Goal: Task Accomplishment & Management: Use online tool/utility

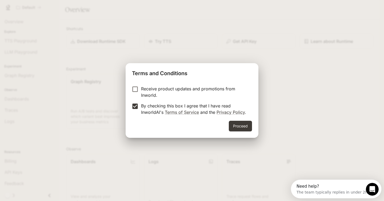
click at [241, 127] on button "Proceed" at bounding box center [240, 126] width 23 height 11
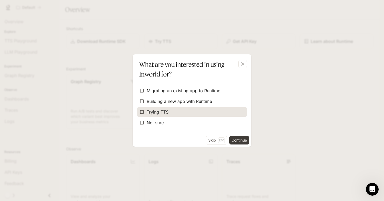
click at [156, 114] on span "Trying TTS" at bounding box center [158, 112] width 22 height 6
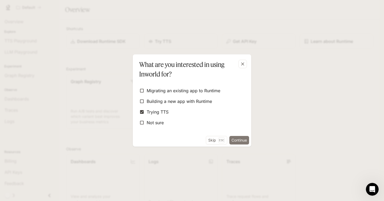
click at [236, 138] on button "Continue" at bounding box center [239, 140] width 20 height 9
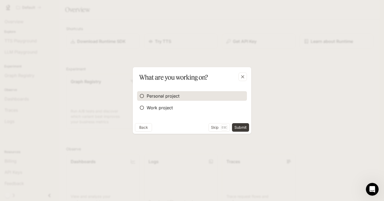
click at [172, 97] on span "Personal project" at bounding box center [163, 96] width 33 height 6
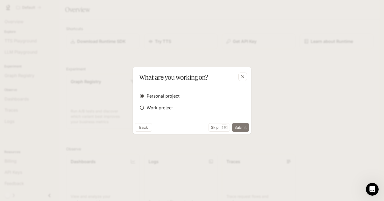
click at [241, 129] on button "Submit" at bounding box center [240, 127] width 17 height 9
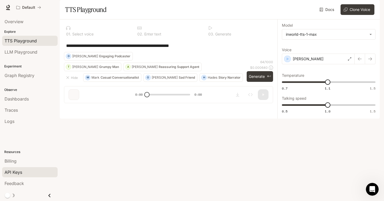
click at [21, 171] on span "API Keys" at bounding box center [14, 172] width 18 height 6
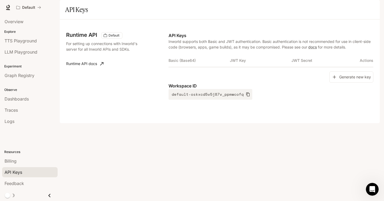
click at [184, 67] on th "Basic (Base64)" at bounding box center [199, 60] width 61 height 13
click at [244, 67] on th "JWT Key" at bounding box center [260, 60] width 61 height 13
click at [355, 83] on button "Generate new key" at bounding box center [351, 76] width 44 height 11
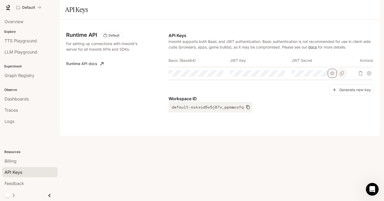
click at [329, 78] on button "button" at bounding box center [332, 73] width 9 height 9
click at [282, 75] on icon "Copy Key" at bounding box center [281, 73] width 4 height 4
click at [212, 75] on icon "button" at bounding box center [209, 73] width 4 height 4
click at [274, 78] on button "button" at bounding box center [271, 73] width 9 height 9
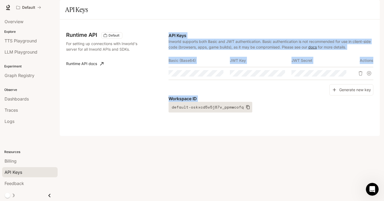
drag, startPoint x: 167, startPoint y: 75, endPoint x: 235, endPoint y: 125, distance: 84.6
click at [235, 125] on div "Runtime API Default For setting up connections with Inworld's server for all In…" at bounding box center [219, 78] width 307 height 104
click at [215, 67] on th "Basic (Base64)" at bounding box center [199, 60] width 61 height 13
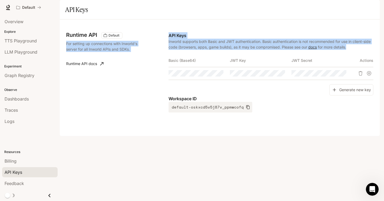
drag, startPoint x: 168, startPoint y: 48, endPoint x: 354, endPoint y: 85, distance: 190.3
click at [354, 85] on div "Runtime API Default For setting up connections with Inworld's server for all In…" at bounding box center [219, 78] width 307 height 104
copy div "For setting up connections with Inworld's server for all Inworld APIs and SDKs.…"
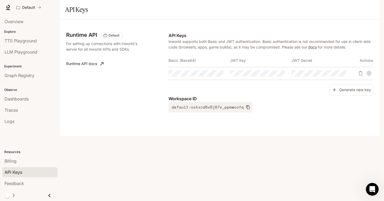
click at [223, 96] on div "Generate new key" at bounding box center [271, 89] width 205 height 11
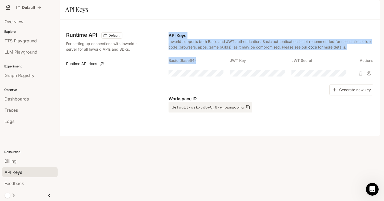
drag, startPoint x: 201, startPoint y: 74, endPoint x: 162, endPoint y: 74, distance: 39.5
click at [162, 74] on div "Runtime API Default For setting up connections with Inworld's server for all In…" at bounding box center [219, 78] width 307 height 104
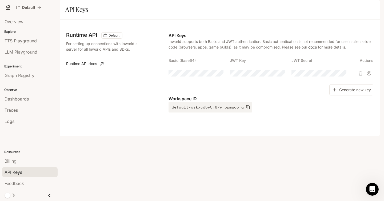
click at [190, 67] on th "Basic (Base64)" at bounding box center [199, 60] width 61 height 13
click at [220, 75] on icon "Copy Basic (Base64)" at bounding box center [219, 73] width 4 height 4
click at [0, 0] on button "Copy Key" at bounding box center [0, 0] width 0 height 0
click at [341, 75] on icon "Copy Secret" at bounding box center [342, 73] width 4 height 4
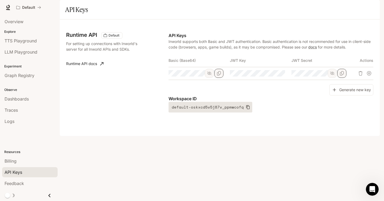
click at [246, 109] on icon "button" at bounding box center [247, 107] width 3 height 4
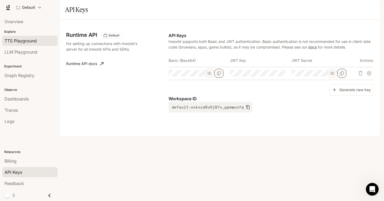
click at [28, 41] on span "TTS Playground" at bounding box center [21, 41] width 32 height 6
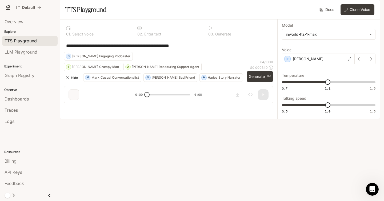
click at [69, 80] on icon "button" at bounding box center [68, 77] width 4 height 4
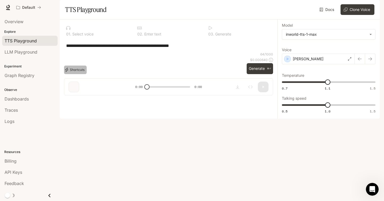
click at [78, 74] on button "Shortcuts" at bounding box center [75, 70] width 23 height 9
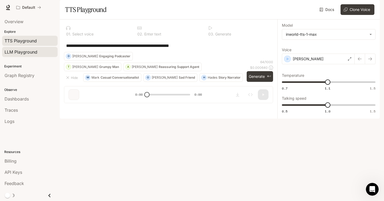
click at [31, 49] on span "LLM Playground" at bounding box center [21, 52] width 33 height 6
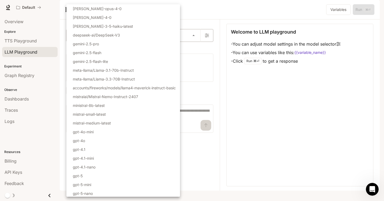
click at [118, 51] on body "Skip to main content Default Runtime Runtime Documentation Documentation Portal…" at bounding box center [192, 100] width 384 height 201
click at [94, 130] on p "gpt-4o-mini" at bounding box center [83, 132] width 21 height 6
type input "**********"
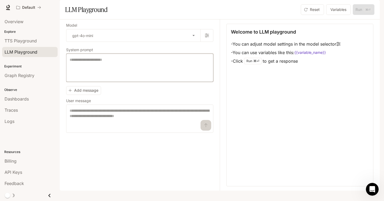
click at [96, 78] on textarea at bounding box center [140, 67] width 140 height 21
click at [88, 78] on textarea at bounding box center [140, 67] width 140 height 21
click at [141, 71] on div "* ​" at bounding box center [139, 68] width 147 height 28
type textarea "*"
paste textarea "**********"
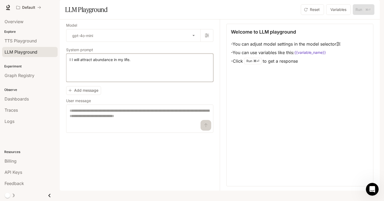
click at [73, 74] on textarea "**********" at bounding box center [140, 67] width 140 height 21
click at [74, 74] on textarea "**********" at bounding box center [140, 67] width 140 height 21
type textarea "**********"
click at [121, 72] on textarea "**********" at bounding box center [140, 67] width 140 height 21
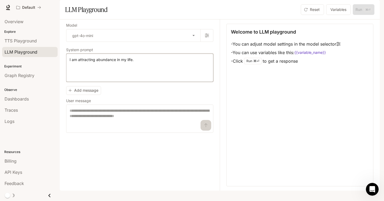
click at [121, 72] on textarea "**********" at bounding box center [140, 67] width 140 height 21
click at [106, 129] on textarea at bounding box center [140, 118] width 140 height 21
paste textarea "**********"
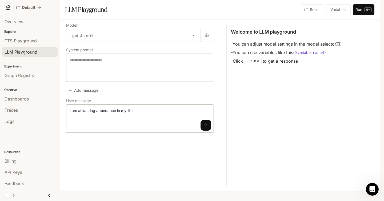
type textarea "**********"
click at [104, 78] on textarea at bounding box center [140, 67] width 140 height 21
paste textarea "**********"
type textarea "**********"
click at [207, 128] on icon "submit" at bounding box center [206, 125] width 4 height 4
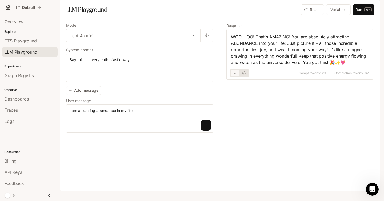
click at [23, 166] on li "Billing" at bounding box center [30, 161] width 60 height 11
click at [23, 168] on link "API Keys" at bounding box center [29, 172] width 55 height 10
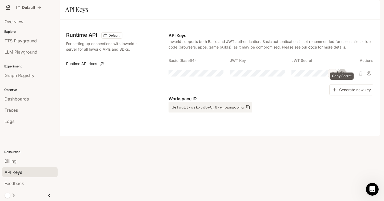
click at [344, 75] on icon "Copy Secret" at bounding box center [342, 73] width 4 height 4
click at [32, 42] on span "TTS Playground" at bounding box center [21, 41] width 32 height 6
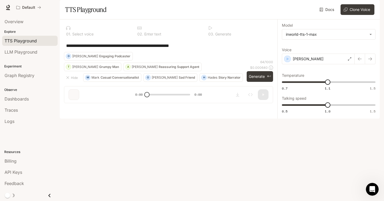
click at [150, 82] on button "O [PERSON_NAME] Friend" at bounding box center [171, 77] width 54 height 9
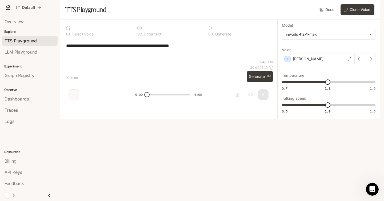
type textarea "**********"
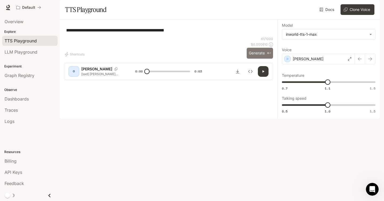
click at [253, 59] on button "Generate ⌘⏎" at bounding box center [260, 53] width 26 height 11
click at [349, 64] on div "[PERSON_NAME]" at bounding box center [318, 59] width 73 height 11
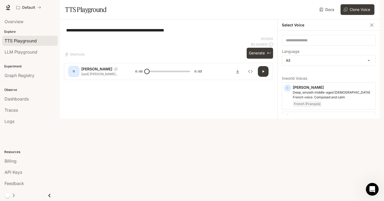
click at [263, 37] on div "**********" at bounding box center [168, 30] width 209 height 13
click at [374, 28] on icon "button" at bounding box center [371, 24] width 5 height 5
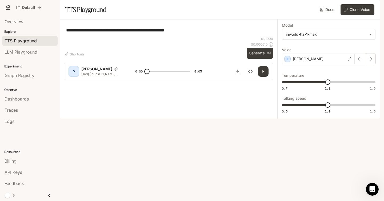
click at [372, 61] on icon "button" at bounding box center [370, 59] width 4 height 4
type input "*"
click at [101, 76] on p "[sad] [PERSON_NAME] broke up with me last week. I'm still feeling lost." at bounding box center [101, 74] width 41 height 5
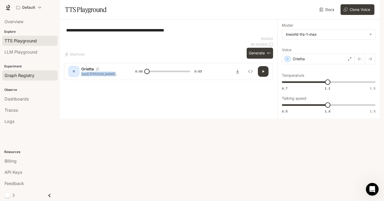
click at [33, 78] on span "Graph Registry" at bounding box center [20, 75] width 30 height 6
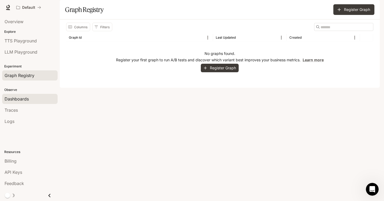
click at [31, 97] on div "Dashboards" at bounding box center [30, 99] width 51 height 6
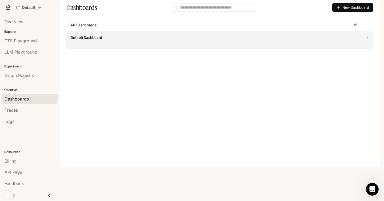
click at [147, 48] on div "Default Dashboard" at bounding box center [219, 39] width 307 height 17
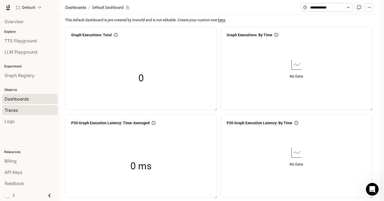
click at [32, 114] on link "Traces" at bounding box center [29, 110] width 55 height 10
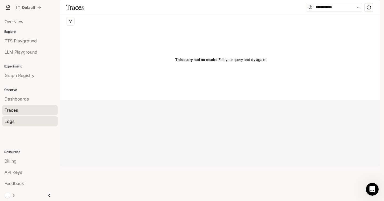
click at [27, 123] on div "Logs" at bounding box center [30, 121] width 51 height 6
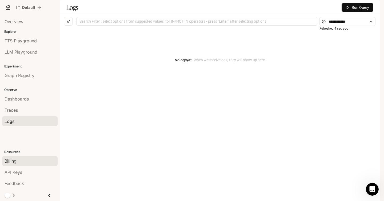
click at [19, 158] on div "Billing" at bounding box center [30, 161] width 51 height 6
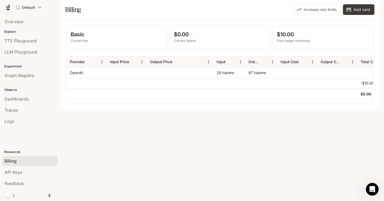
scroll to position [0, 130]
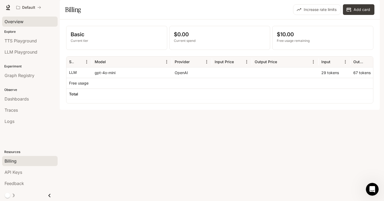
click at [22, 22] on span "Overview" at bounding box center [14, 21] width 19 height 6
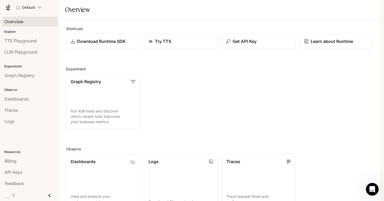
click at [250, 45] on p "Get API Key" at bounding box center [245, 41] width 24 height 6
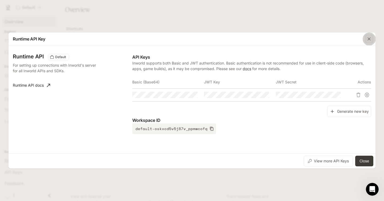
click at [369, 41] on icon "button" at bounding box center [369, 38] width 5 height 5
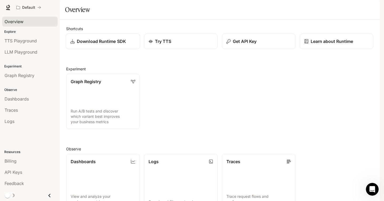
click at [112, 45] on p "Download Runtime SDK" at bounding box center [101, 41] width 49 height 6
